Goal: Task Accomplishment & Management: Manage account settings

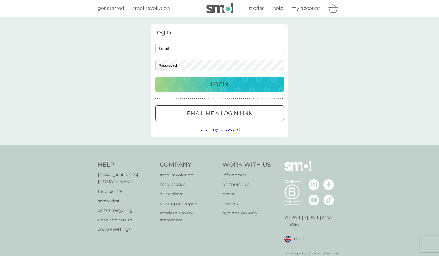
type input "[EMAIL_ADDRESS][DOMAIN_NAME]"
click at [177, 89] on button "Login" at bounding box center [219, 85] width 129 height 16
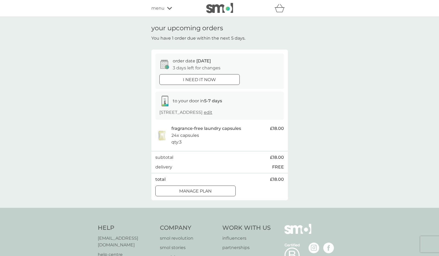
click at [191, 77] on div at bounding box center [199, 80] width 19 height 6
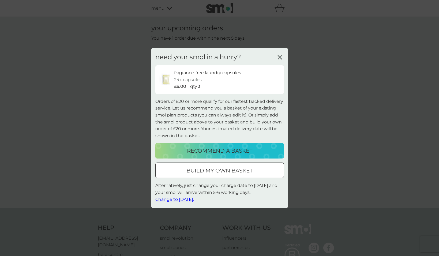
click at [280, 57] on line at bounding box center [280, 57] width 4 height 4
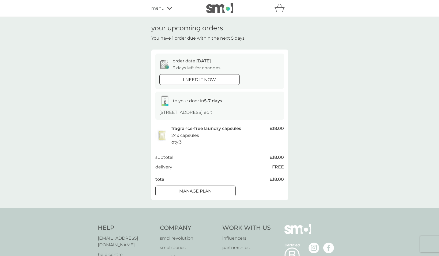
click at [201, 191] on div at bounding box center [195, 191] width 19 height 6
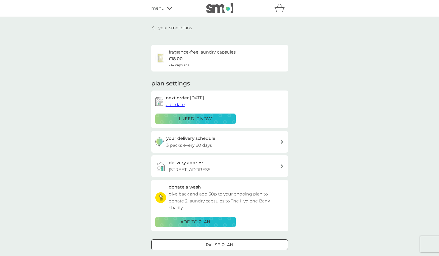
click at [196, 117] on p "i need it now" at bounding box center [195, 119] width 33 height 7
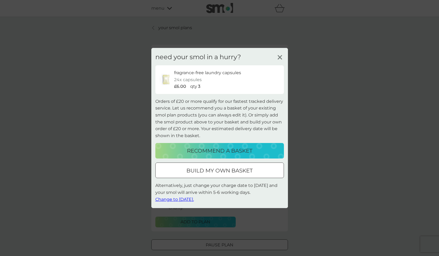
click at [185, 199] on span "Change to [DATE]." at bounding box center [174, 199] width 39 height 5
